Goal: Information Seeking & Learning: Learn about a topic

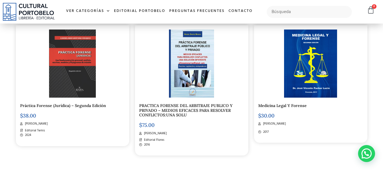
scroll to position [142, 0]
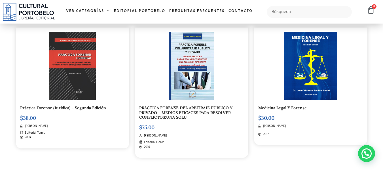
click at [58, 106] on link "Práctica Forense (Jurídica) – Segunda Edición" at bounding box center [63, 107] width 86 height 5
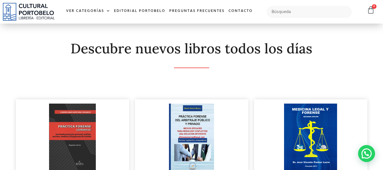
scroll to position [43, 0]
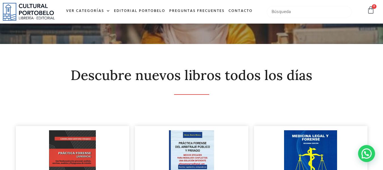
click at [318, 16] on input "text" at bounding box center [309, 12] width 85 height 12
type input "derecho maritimo"
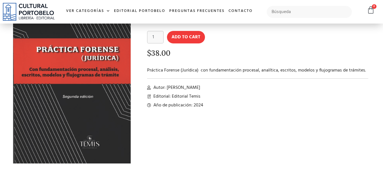
scroll to position [59, 0]
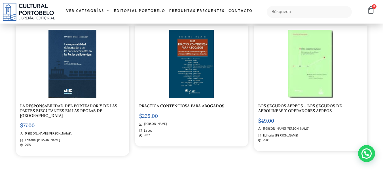
scroll to position [581, 0]
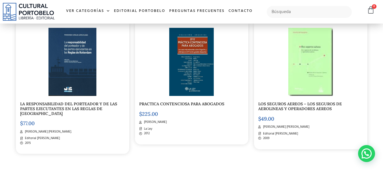
click at [164, 89] on div at bounding box center [191, 62] width 105 height 68
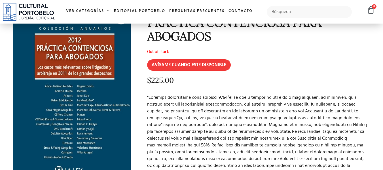
scroll to position [65, 0]
